Goal: Task Accomplishment & Management: Manage account settings

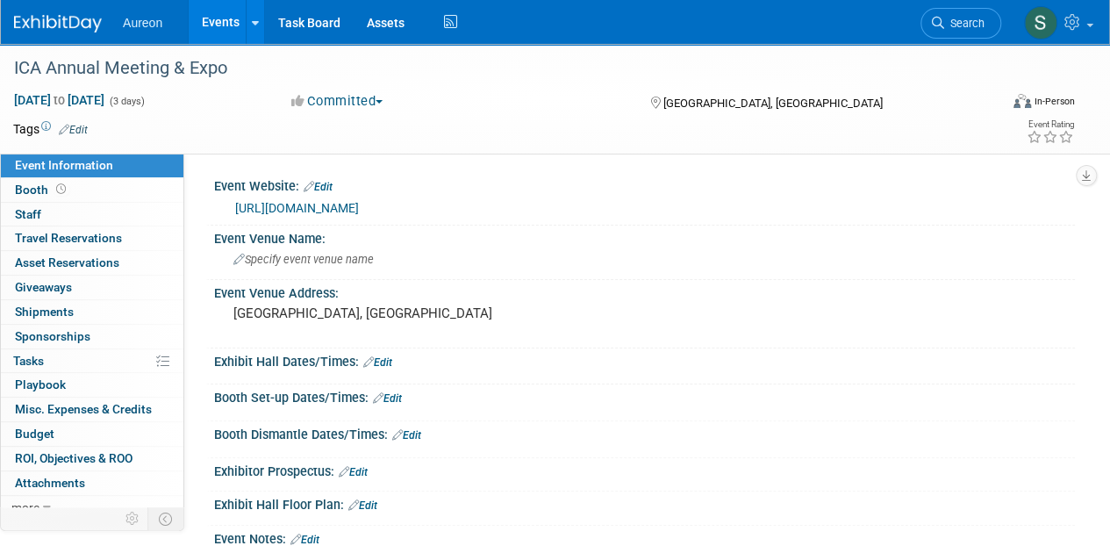
click at [76, 26] on img at bounding box center [58, 24] width 88 height 18
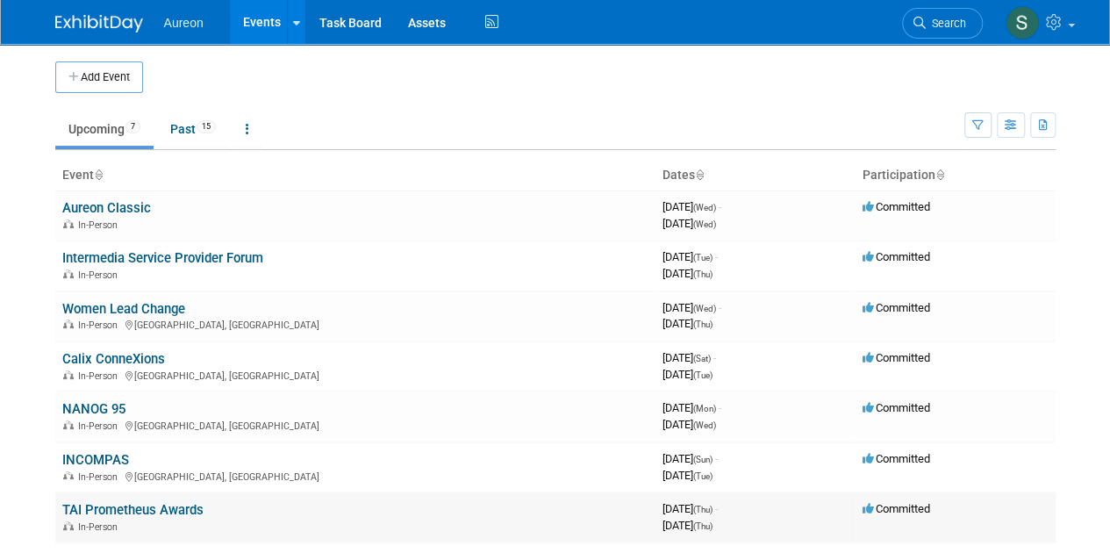
click at [137, 508] on link "TAI Prometheus Awards" at bounding box center [132, 510] width 141 height 16
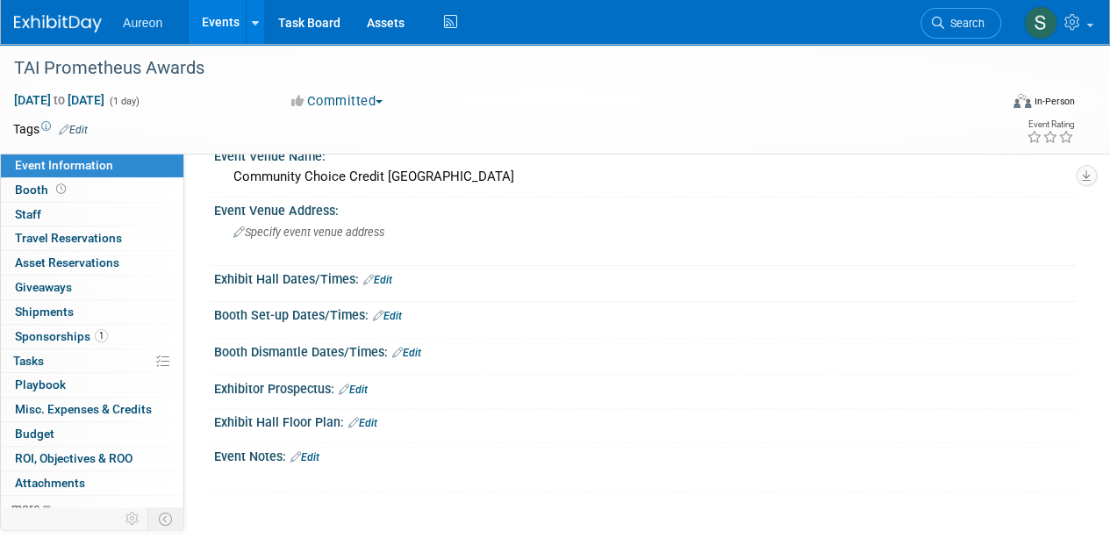
scroll to position [243, 0]
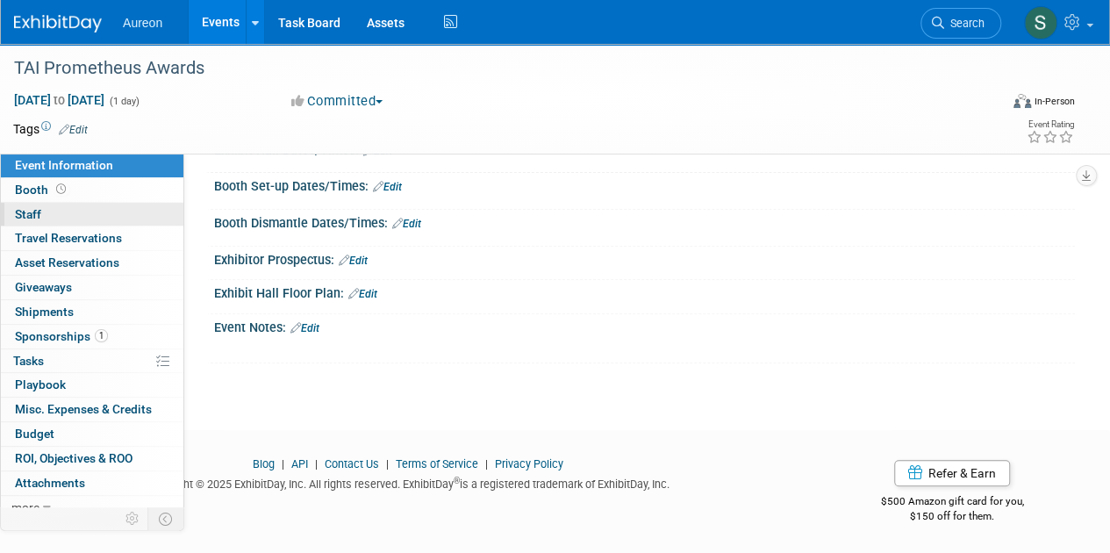
click at [42, 204] on link "0 Staff 0" at bounding box center [92, 215] width 182 height 24
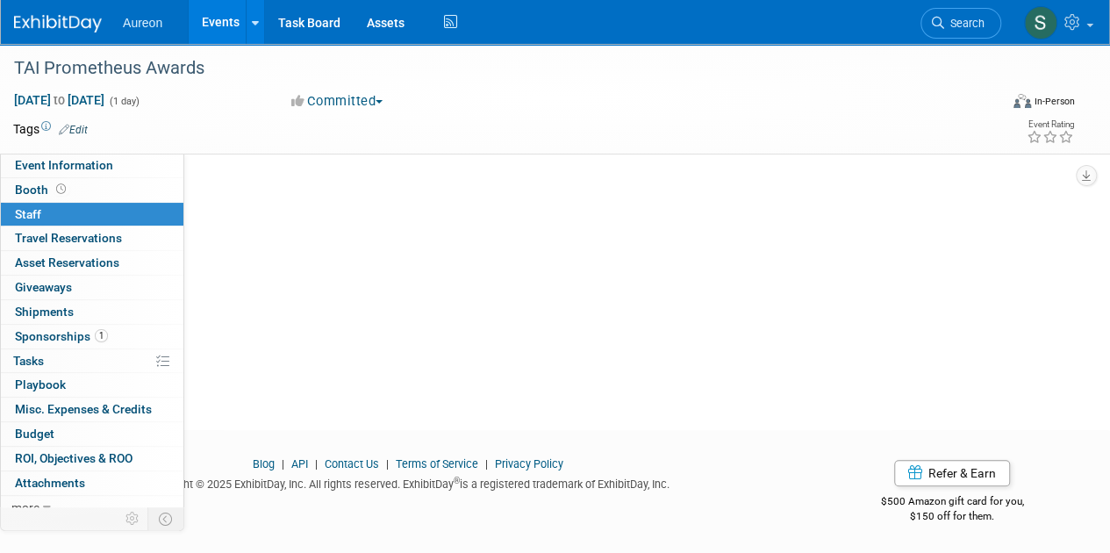
scroll to position [0, 0]
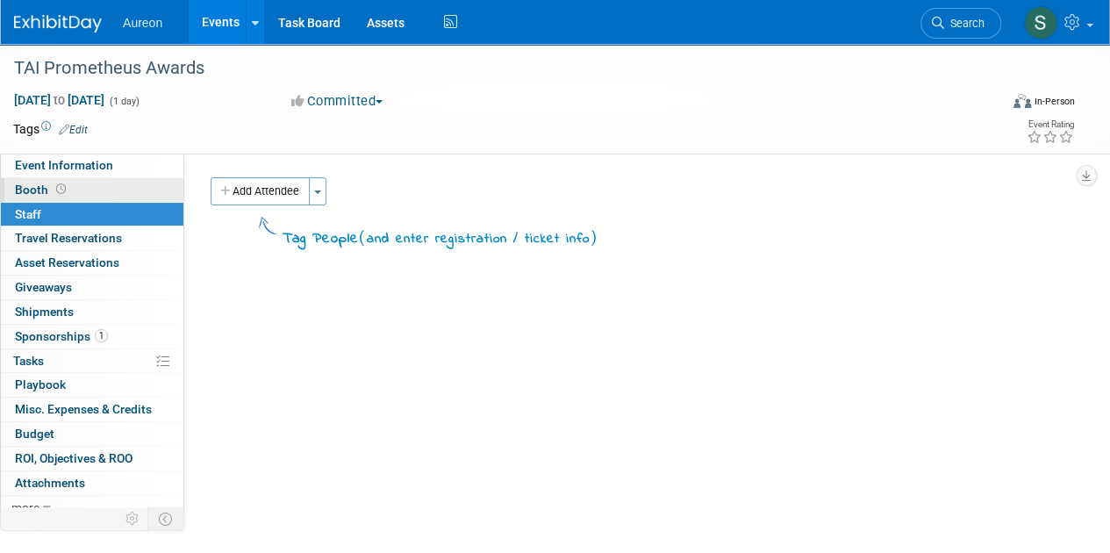
click at [47, 182] on span "Booth" at bounding box center [42, 189] width 54 height 14
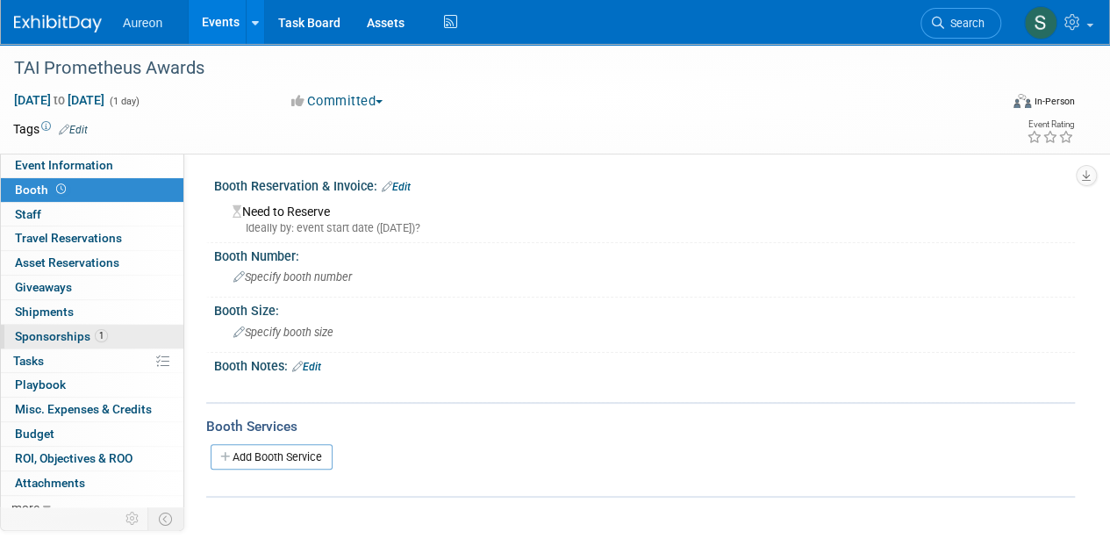
click at [61, 326] on link "1 Sponsorships 1" at bounding box center [92, 337] width 182 height 24
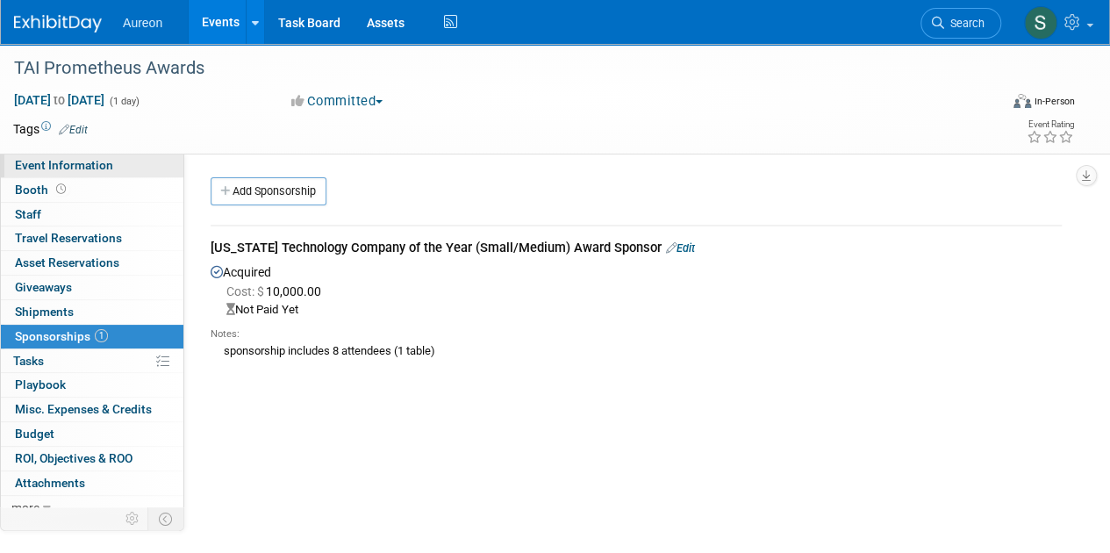
click at [73, 161] on span "Event Information" at bounding box center [64, 165] width 98 height 14
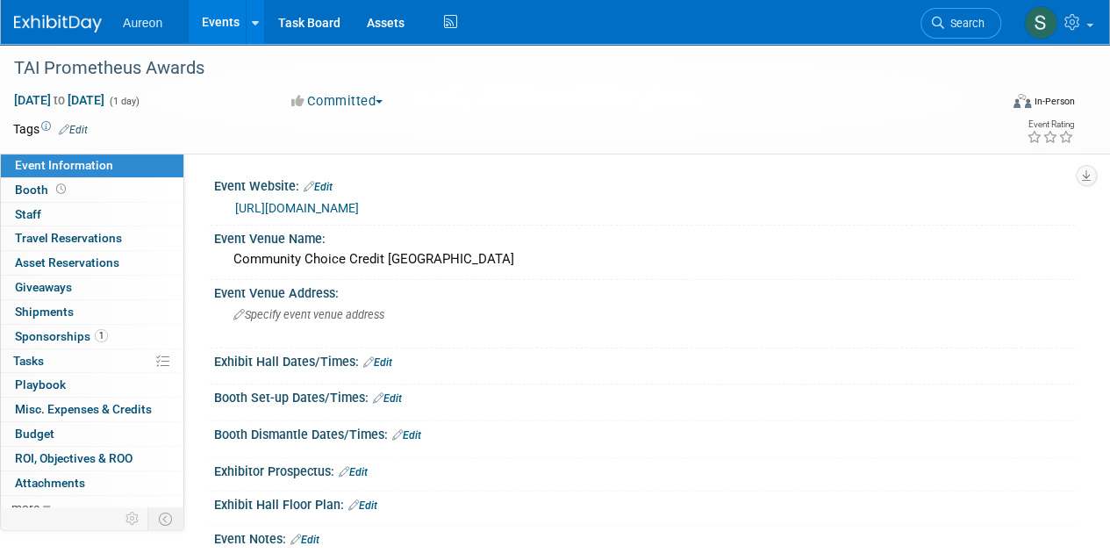
scroll to position [88, 0]
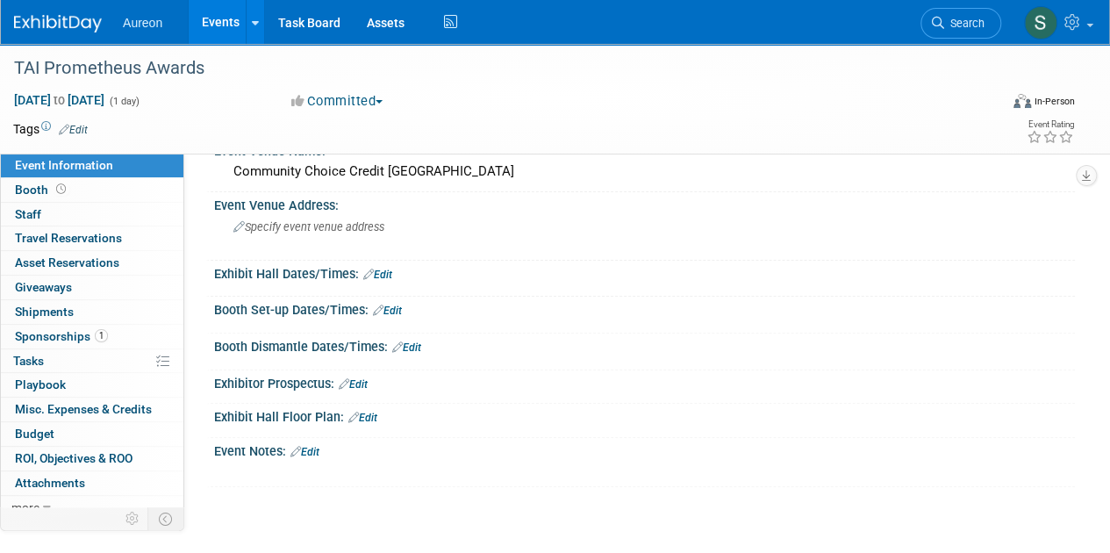
click at [305, 458] on link "Edit" at bounding box center [304, 452] width 29 height 12
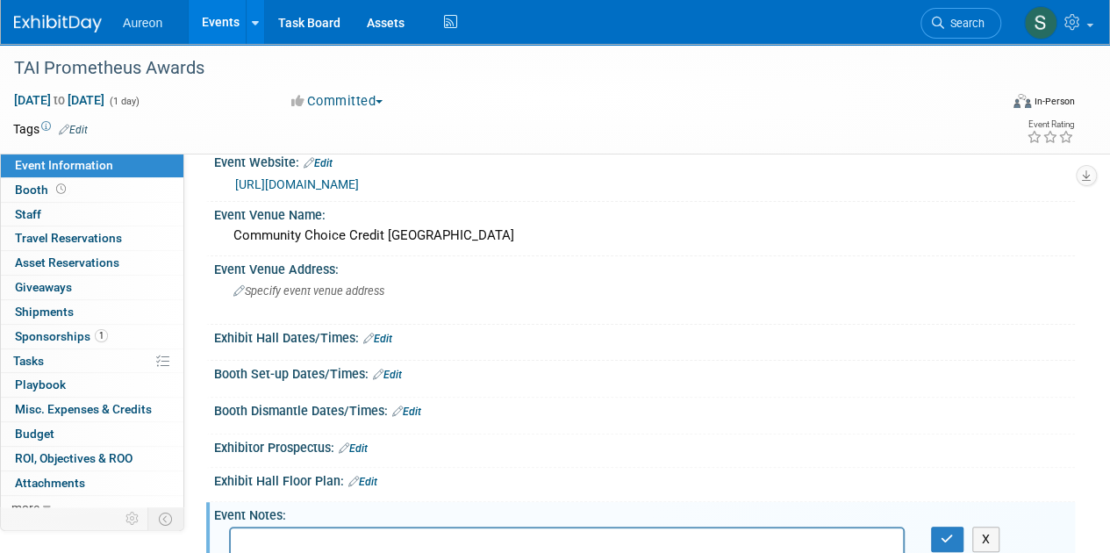
scroll to position [263, 0]
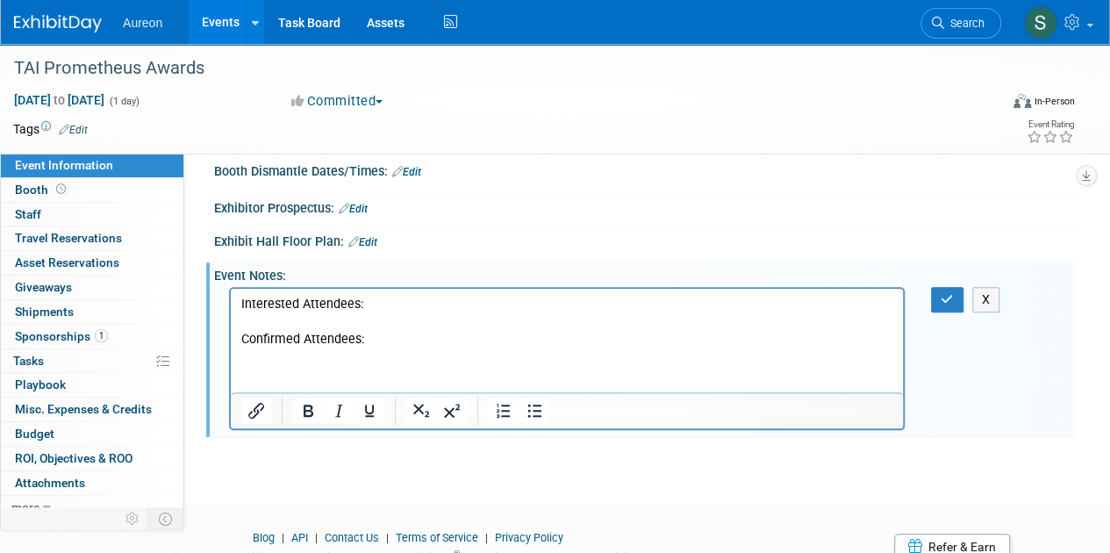
click at [283, 312] on p "Interested Attendees:" at bounding box center [567, 305] width 652 height 18
click at [291, 323] on p "Rich Text Area. Press ALT-0 for help." at bounding box center [567, 322] width 652 height 18
click at [497, 418] on icon "Numbered list" at bounding box center [503, 411] width 13 height 14
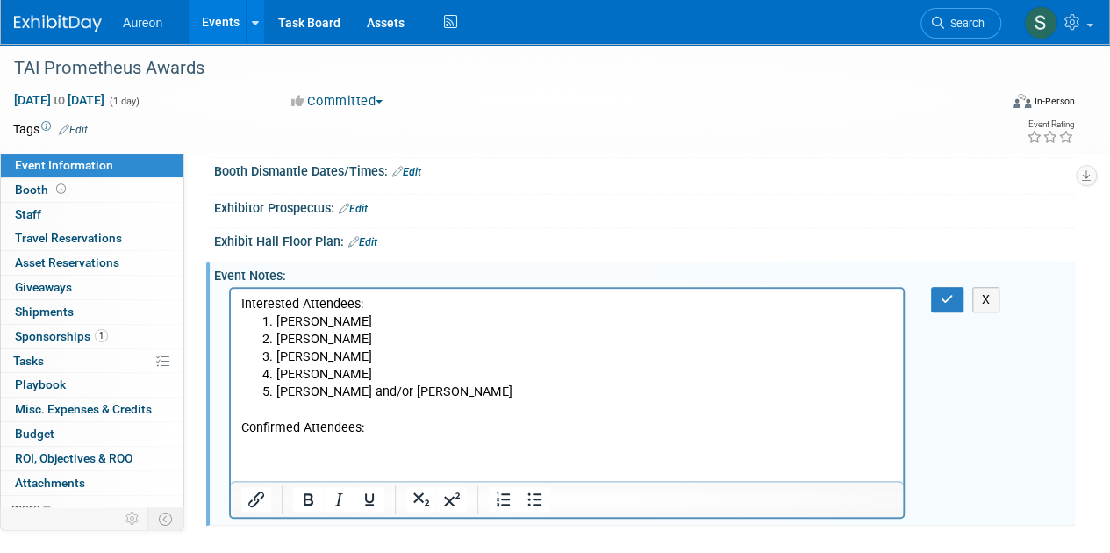
click at [407, 425] on p "Confirmed Attendees:" at bounding box center [567, 428] width 652 height 18
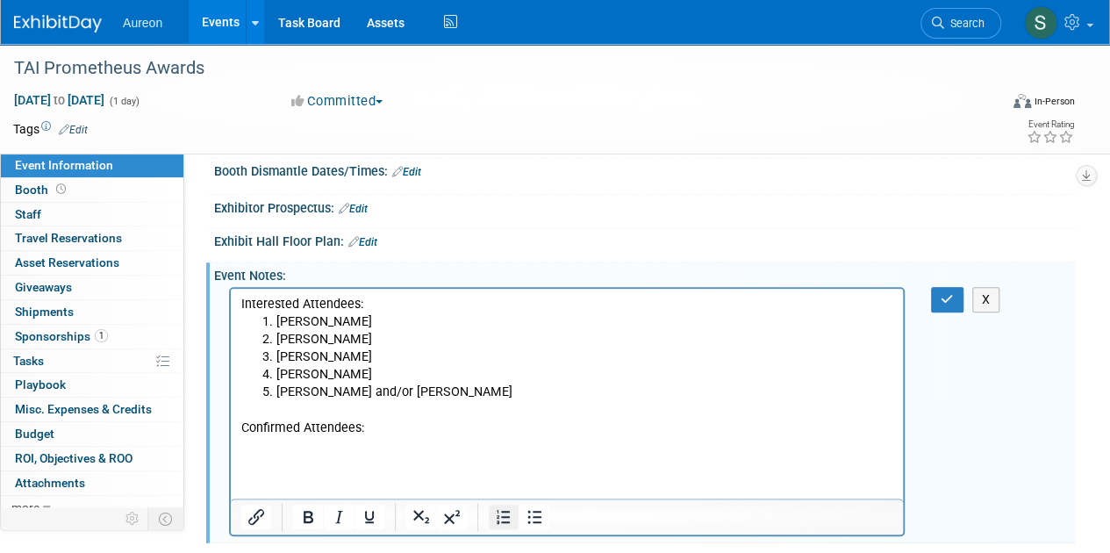
click at [501, 524] on icon "Numbered list" at bounding box center [503, 517] width 13 height 14
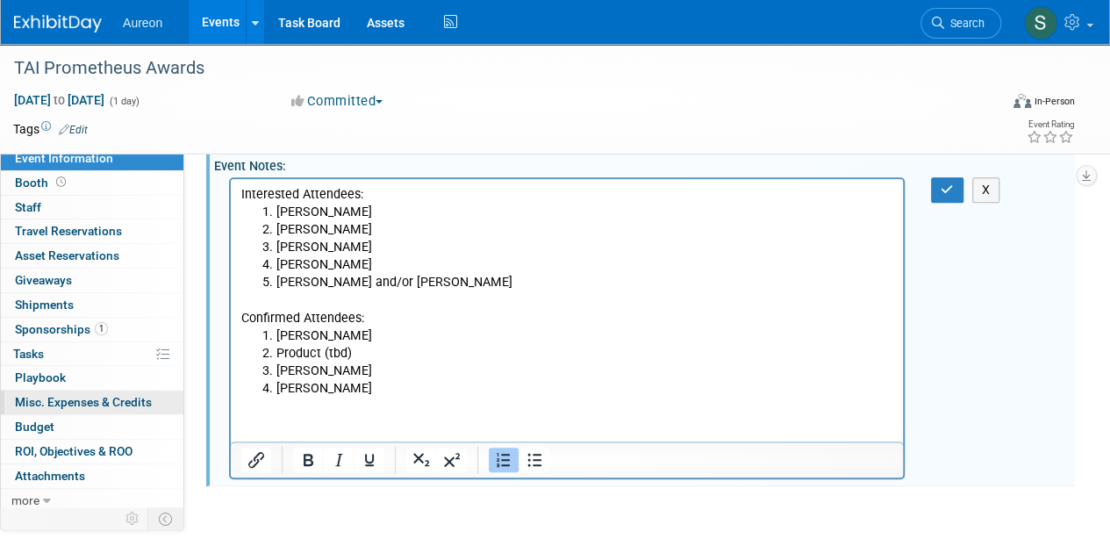
scroll to position [8, 0]
click at [454, 285] on li "Mary Ross and/or Claire Pierce" at bounding box center [584, 283] width 617 height 18
click at [941, 196] on icon "button" at bounding box center [947, 189] width 13 height 12
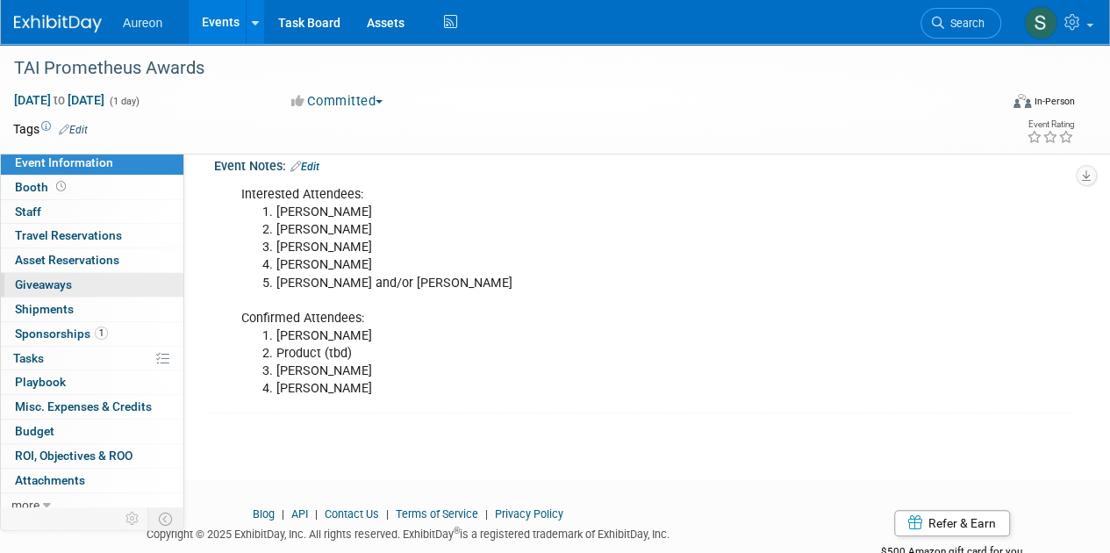
scroll to position [0, 0]
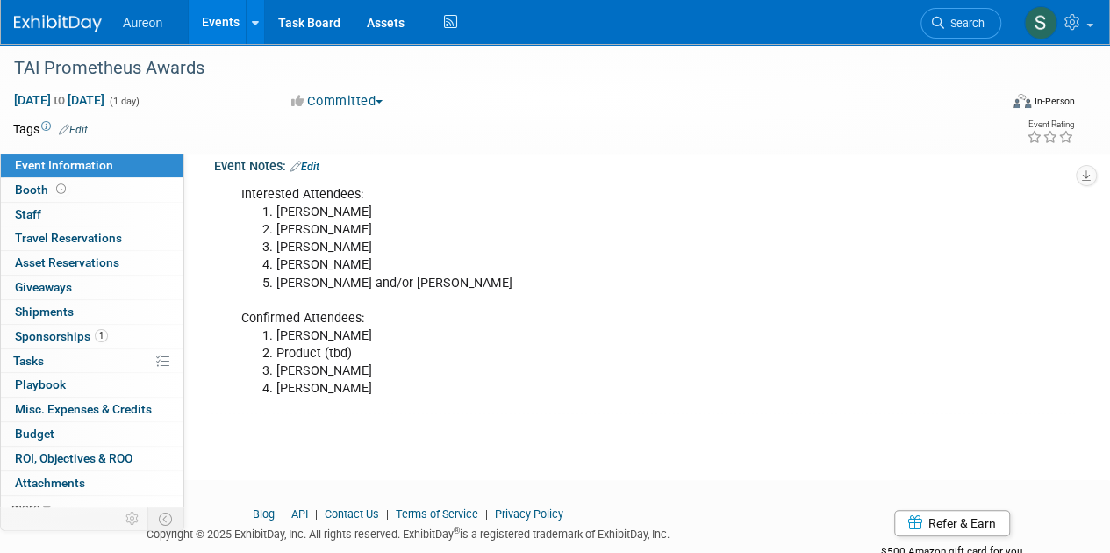
click at [85, 15] on img at bounding box center [58, 24] width 88 height 18
